Goal: Task Accomplishment & Management: Manage account settings

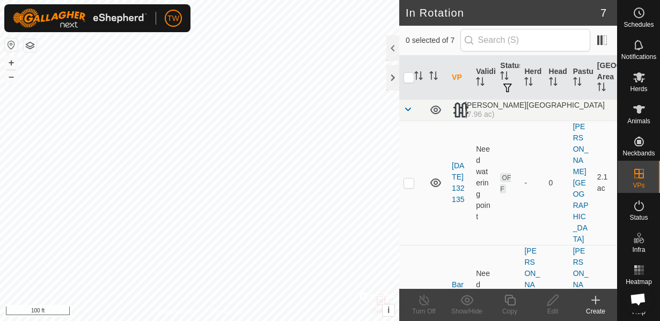
scroll to position [630, 0]
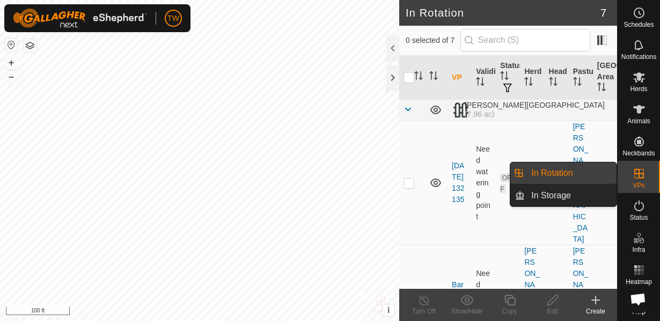
click at [639, 174] on icon at bounding box center [638, 173] width 13 height 13
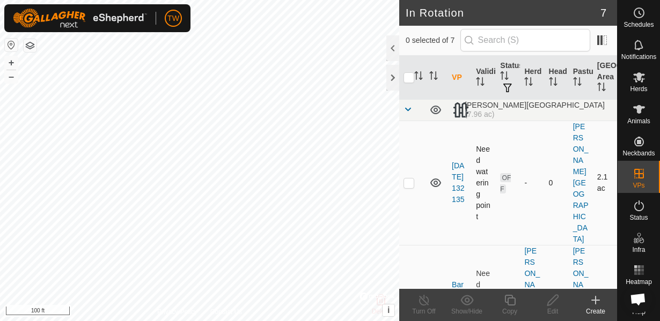
scroll to position [154, 0]
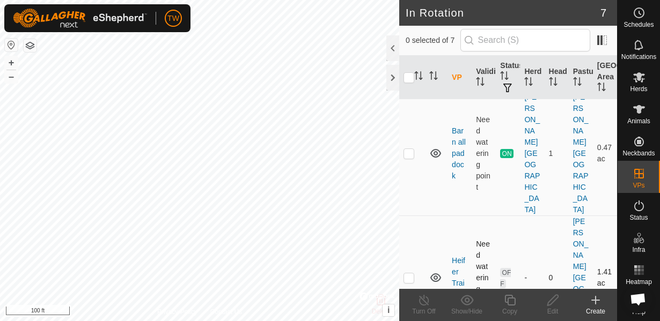
checkbox input "true"
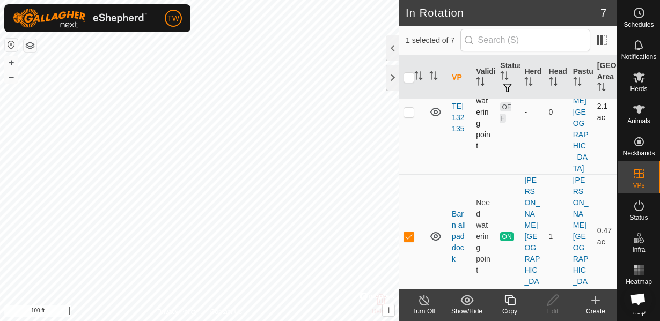
scroll to position [23, 0]
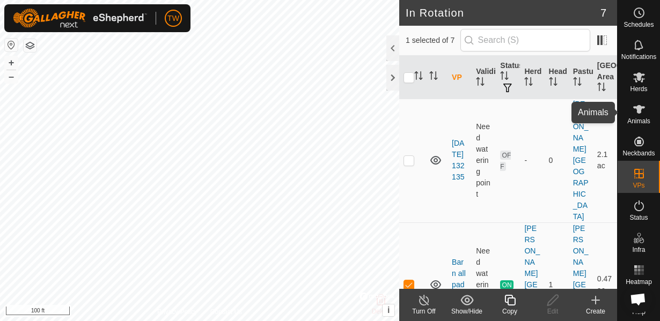
click at [636, 106] on icon at bounding box center [638, 109] width 13 height 13
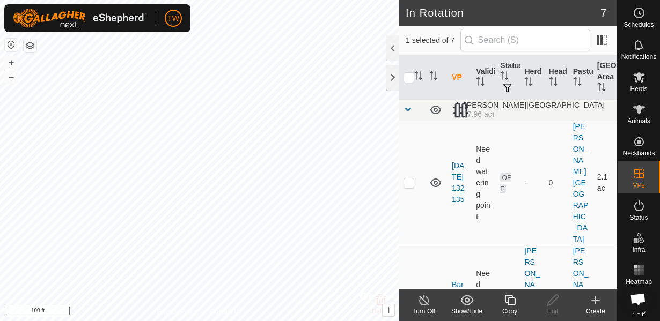
checkbox input "true"
checkbox input "false"
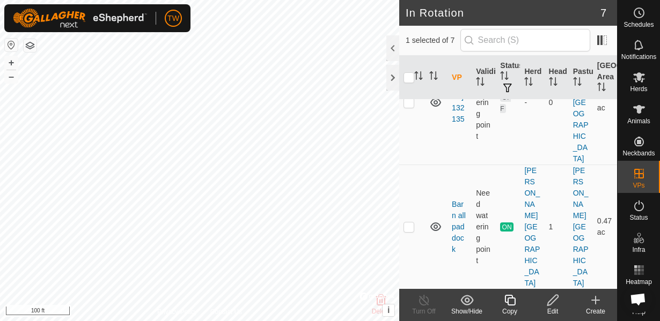
scroll to position [116, 0]
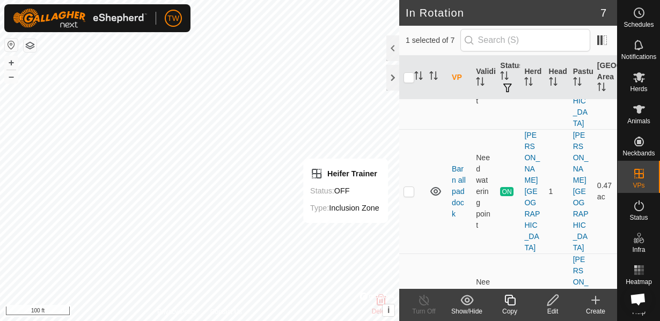
click at [552, 306] on icon at bounding box center [552, 300] width 13 height 13
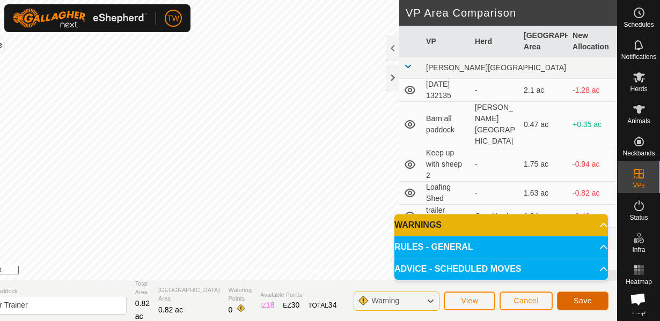
click at [582, 298] on span "Save" at bounding box center [582, 301] width 18 height 9
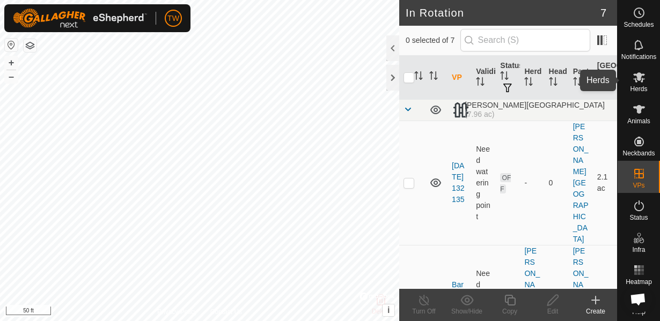
click at [640, 81] on icon at bounding box center [639, 77] width 12 height 10
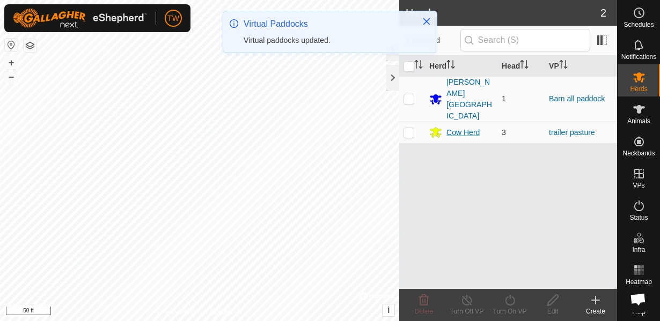
click at [473, 127] on div "Cow Herd" at bounding box center [462, 132] width 33 height 11
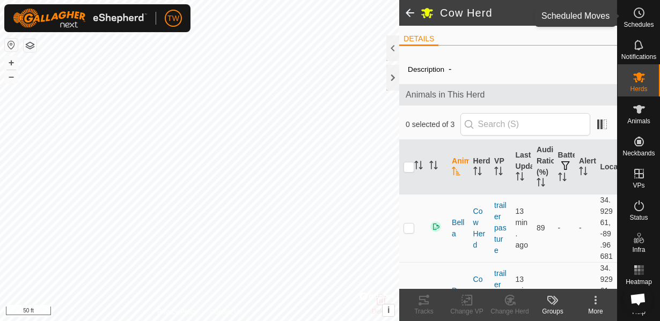
click at [635, 18] on icon at bounding box center [638, 12] width 13 height 13
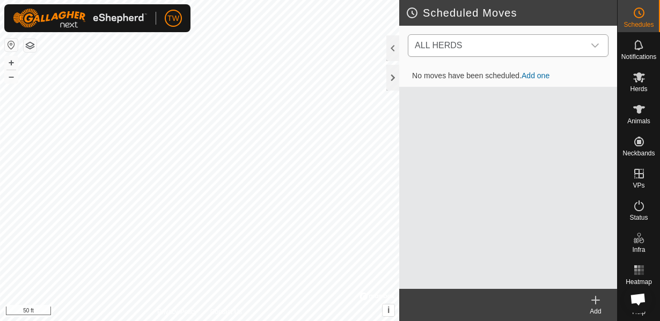
click at [485, 43] on span "ALL HERDS" at bounding box center [497, 45] width 174 height 21
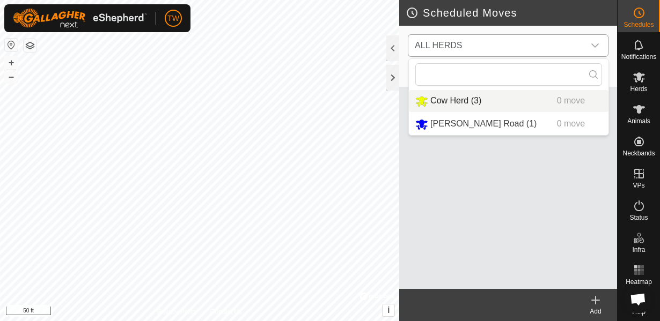
click at [468, 99] on li "Cow Herd (3) 0 move" at bounding box center [509, 101] width 200 height 22
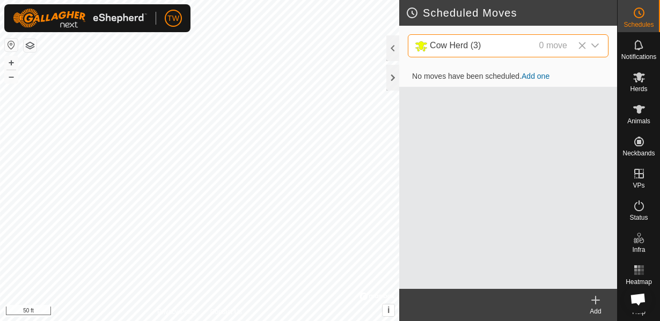
click at [493, 70] on td "No moves have been scheduled. Add one" at bounding box center [508, 76] width 218 height 21
click at [537, 76] on link "Add one" at bounding box center [535, 76] width 28 height 9
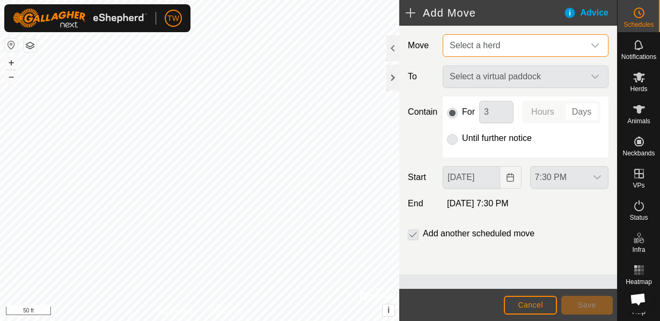
click at [485, 47] on span "Select a herd" at bounding box center [475, 45] width 50 height 9
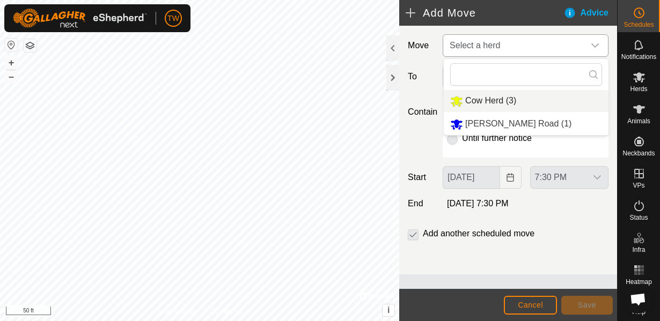
click at [475, 99] on li "Cow Herd (3)" at bounding box center [526, 101] width 165 height 22
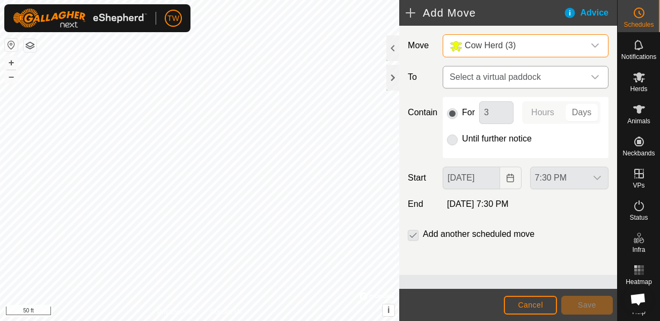
click at [497, 75] on span "Select a virtual paddock" at bounding box center [514, 77] width 139 height 21
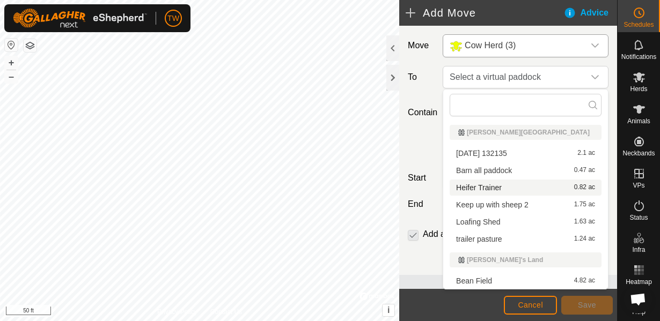
click at [498, 189] on li "Heifer Trainer 0.82 ac" at bounding box center [526, 188] width 152 height 16
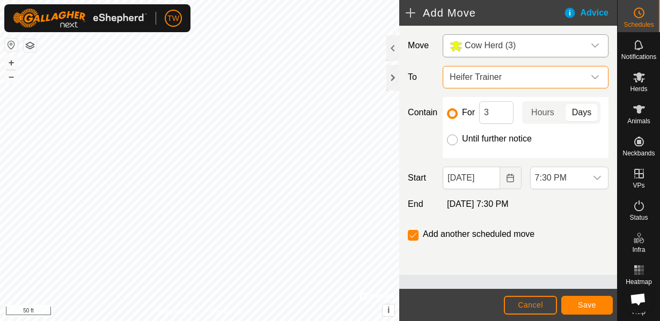
click at [452, 144] on input "Until further notice" at bounding box center [452, 140] width 11 height 11
radio input "true"
checkbox input "false"
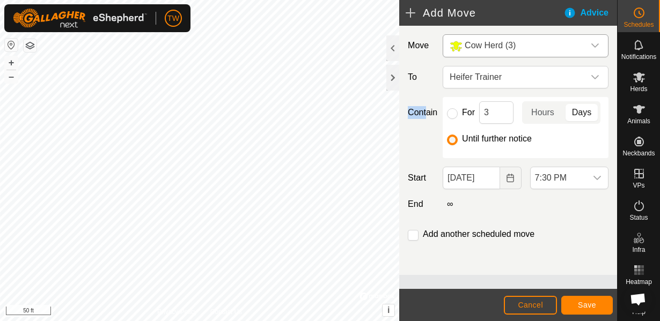
drag, startPoint x: 407, startPoint y: 141, endPoint x: 424, endPoint y: 117, distance: 29.2
click at [424, 116] on div "Contain For 3 Hours Days Until further notice" at bounding box center [507, 127] width 209 height 61
click at [595, 175] on icon "dropdown trigger" at bounding box center [597, 178] width 9 height 9
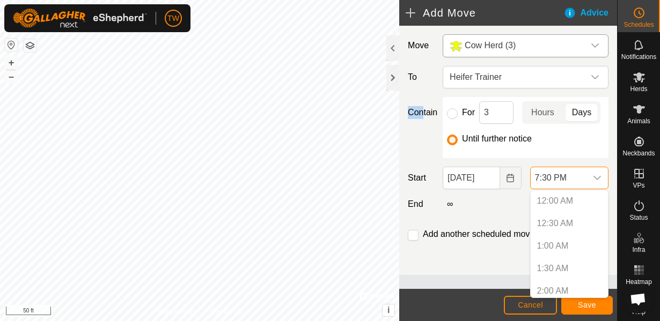
scroll to position [792, 0]
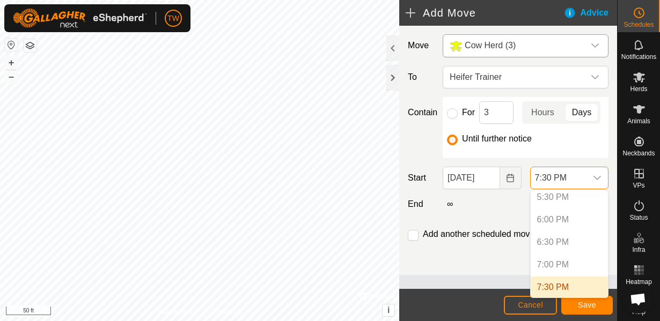
click at [554, 262] on p-selectitem "7:00 PM" at bounding box center [569, 264] width 77 height 21
click at [555, 288] on li "7:30 PM" at bounding box center [569, 287] width 77 height 21
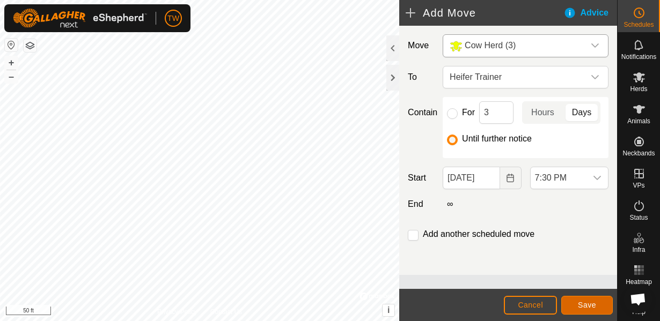
click at [594, 303] on span "Save" at bounding box center [587, 305] width 18 height 9
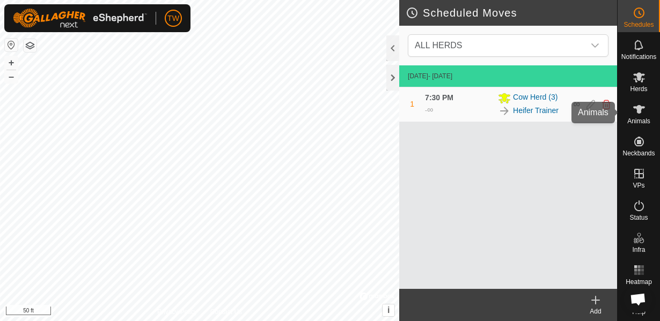
click at [639, 119] on span "Animals" at bounding box center [638, 121] width 23 height 6
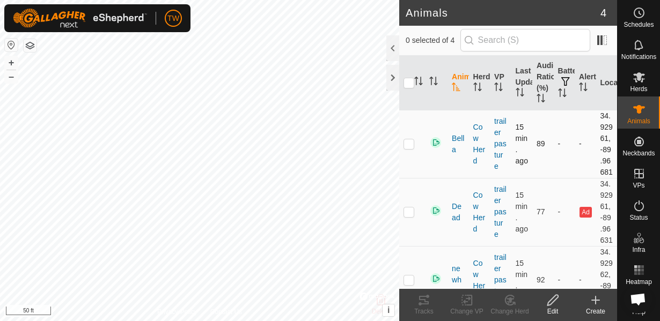
click at [412, 161] on td at bounding box center [412, 144] width 26 height 68
checkbox input "true"
click at [396, 54] on div at bounding box center [392, 48] width 13 height 26
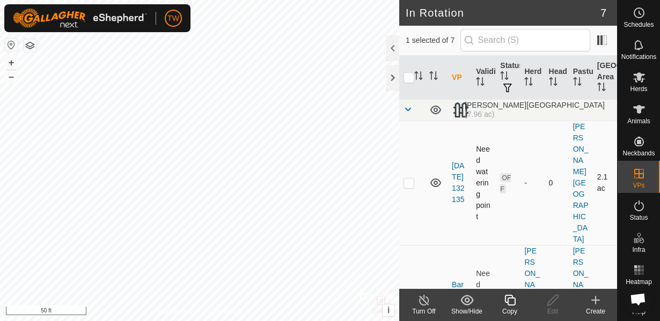
checkbox input "false"
checkbox input "true"
checkbox input "false"
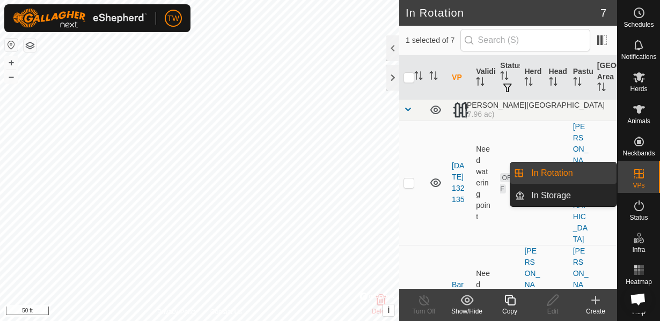
click at [637, 171] on icon at bounding box center [638, 173] width 13 height 13
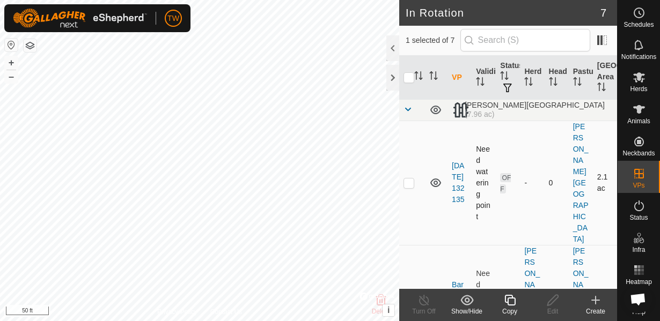
click at [410, 179] on p-checkbox at bounding box center [408, 183] width 11 height 9
click at [408, 179] on p-checkbox at bounding box center [408, 183] width 11 height 9
checkbox input "false"
click at [435, 179] on icon at bounding box center [435, 183] width 11 height 9
drag, startPoint x: 488, startPoint y: 197, endPoint x: 462, endPoint y: 158, distance: 47.2
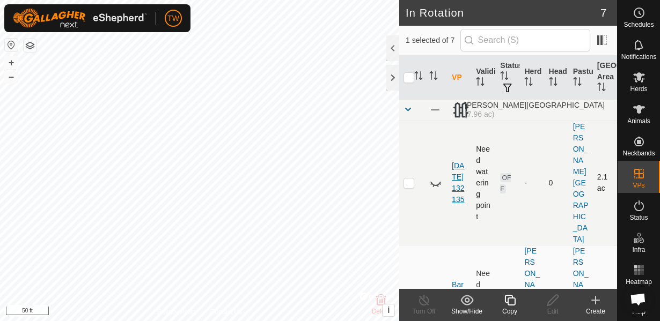
click at [462, 158] on tr "[DATE] 132135 Need watering point OFF - [GEOGRAPHIC_DATA][PERSON_NAME] 2.1 ac" at bounding box center [508, 183] width 218 height 124
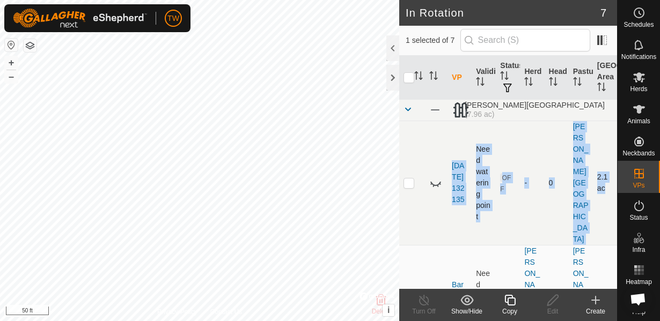
drag, startPoint x: 429, startPoint y: 209, endPoint x: 423, endPoint y: 170, distance: 39.1
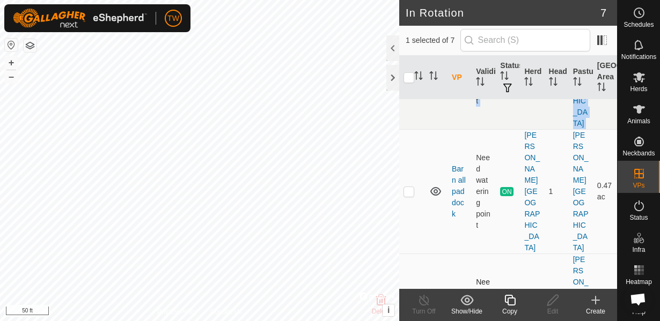
scroll to position [77, 0]
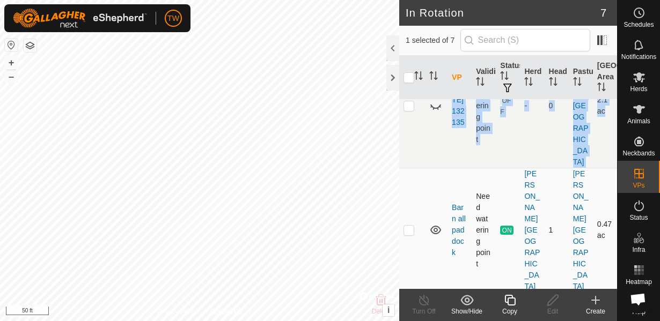
click at [436, 224] on icon at bounding box center [435, 230] width 13 height 13
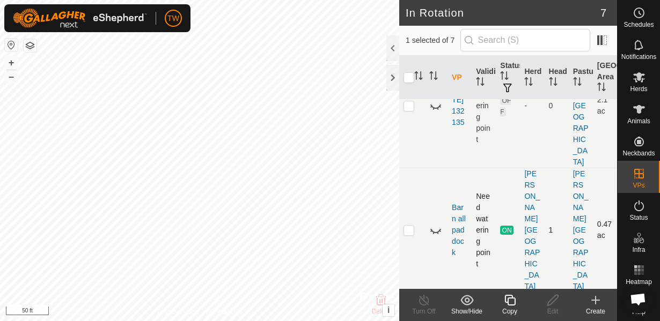
checkbox input "false"
checkbox input "true"
checkbox input "false"
click at [438, 224] on icon at bounding box center [435, 230] width 13 height 13
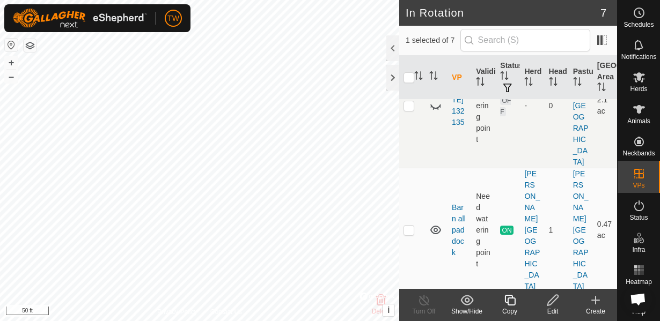
click at [438, 226] on icon at bounding box center [435, 230] width 11 height 9
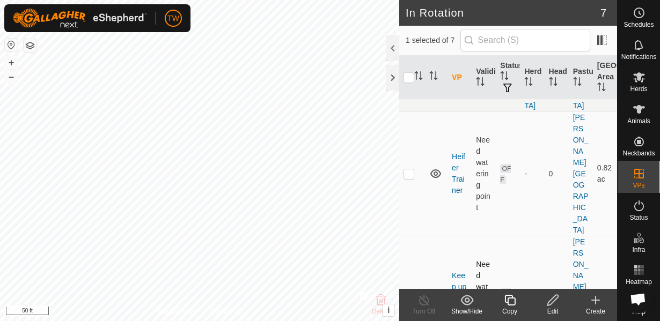
scroll to position [270, 0]
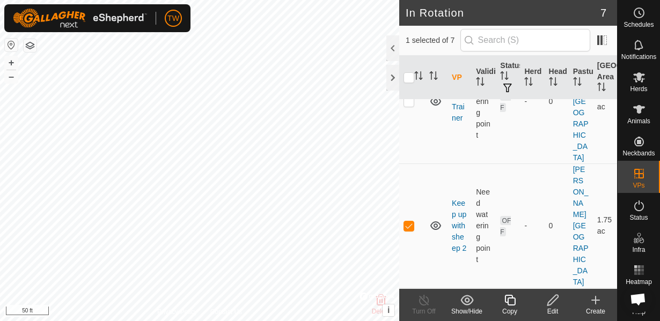
scroll to position [348, 0]
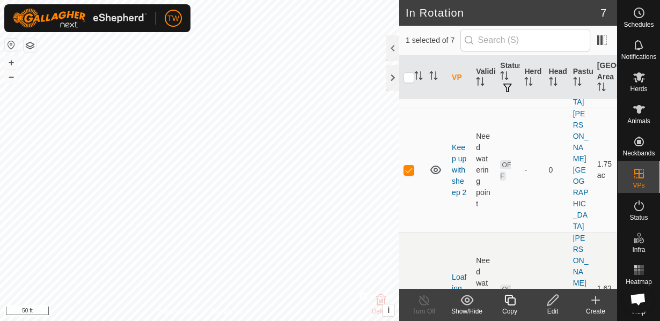
scroll to position [409, 0]
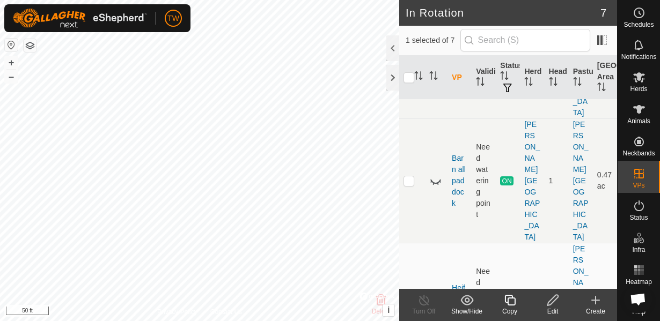
scroll to position [138, 0]
